Goal: Check status

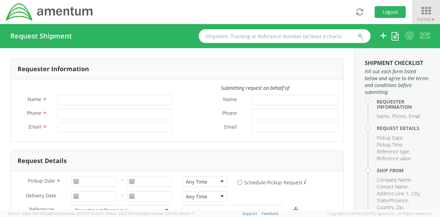
click at [432, 9] on icon at bounding box center [426, 11] width 32 height 10
type input "[PERSON_NAME]"
type input "[PHONE_NUMBER]"
type input "[EMAIL_ADDRESS][PERSON_NAME][DOMAIN_NAME]"
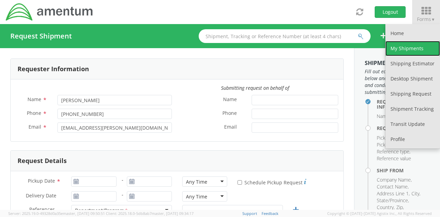
click at [407, 45] on link "My Shipments" at bounding box center [412, 48] width 55 height 15
select select "[DOMAIN_NAME]"
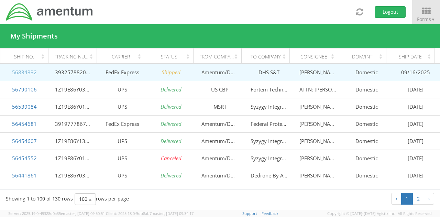
click at [27, 71] on link "56834332" at bounding box center [24, 72] width 25 height 7
click at [78, 70] on td "393257882035" at bounding box center [73, 72] width 49 height 17
copy td "393257882035"
